Goal: Task Accomplishment & Management: Complete application form

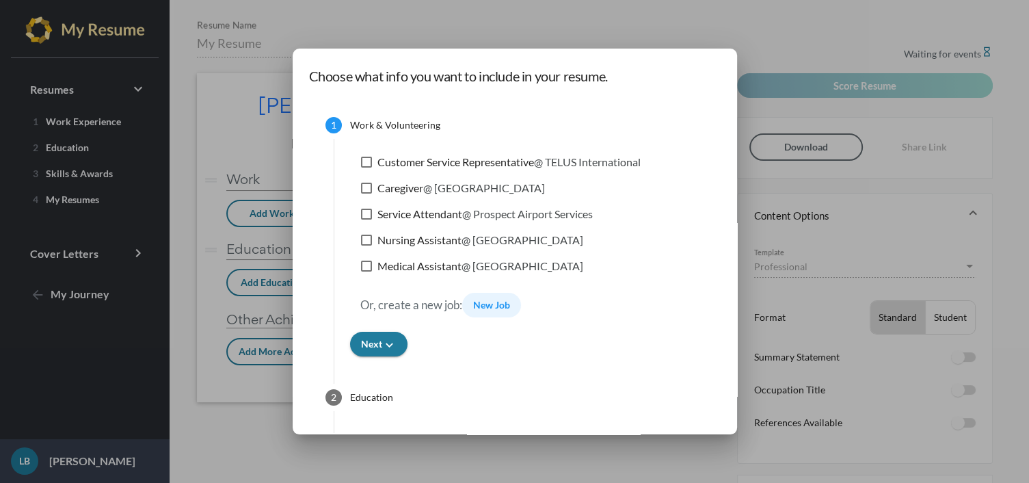
click at [486, 305] on span "New Job" at bounding box center [491, 305] width 37 height 12
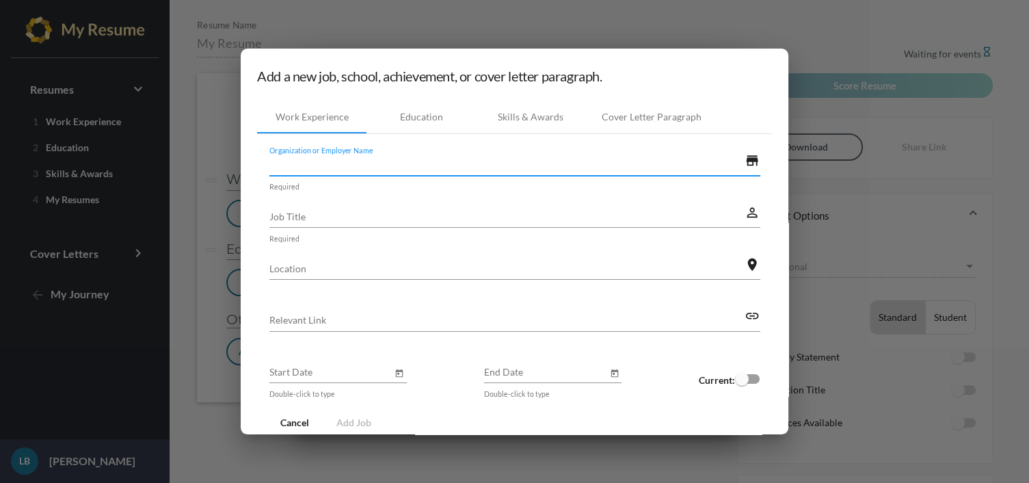
click at [354, 165] on input "Organization or Employer Name" at bounding box center [506, 164] width 475 height 14
type input "Servita"
click at [295, 211] on input "Job Title" at bounding box center [506, 216] width 475 height 14
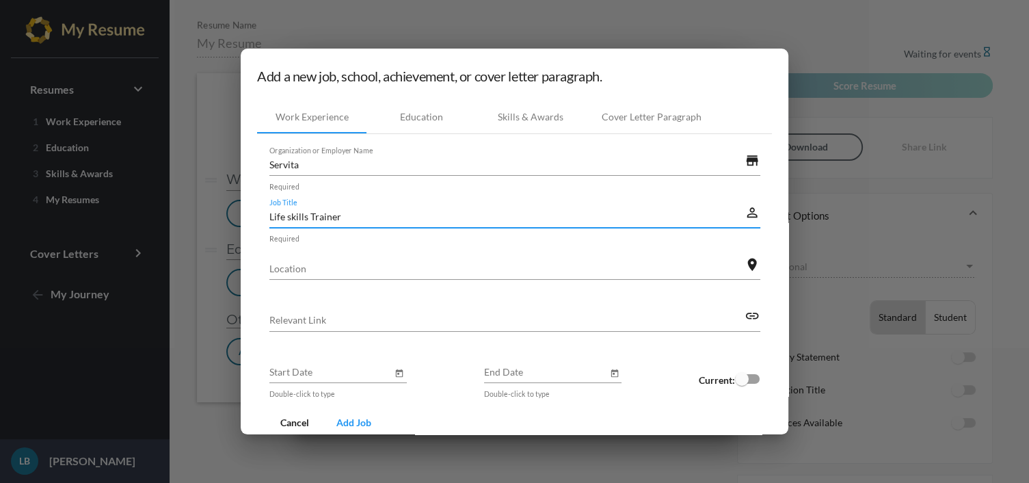
click at [282, 219] on input "Life skills Trainer" at bounding box center [506, 216] width 475 height 14
type input "Life Skills Trainer"
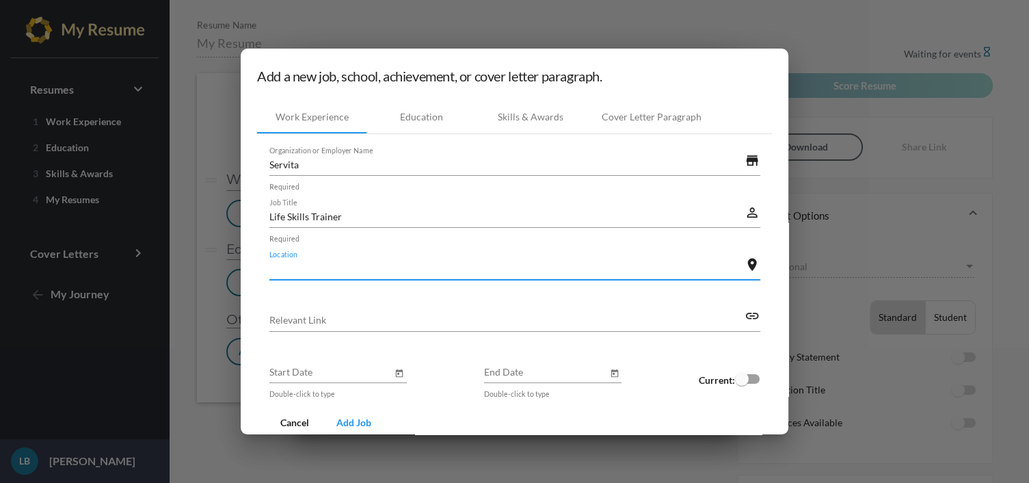
click at [282, 268] on input "Location" at bounding box center [506, 268] width 475 height 14
